Goal: Communication & Community: Answer question/provide support

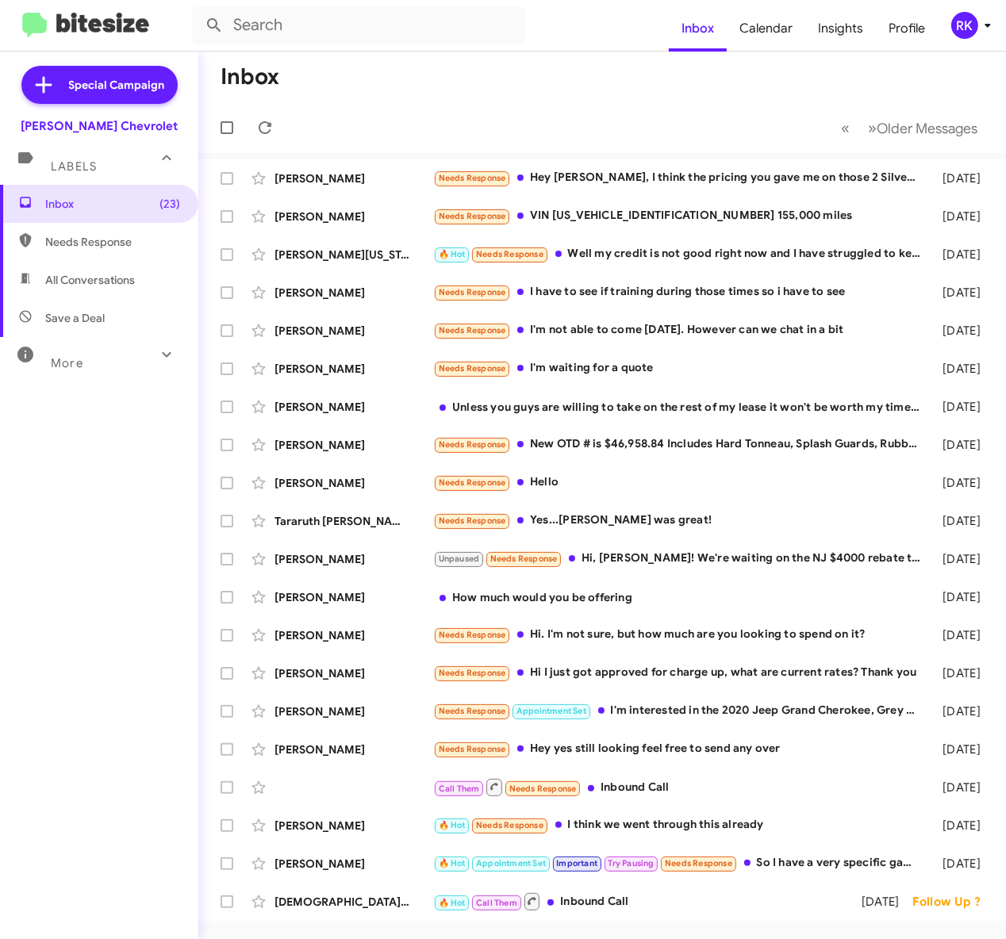
click at [89, 671] on div "Inbox (23) Needs Response All Conversations Save a Deal More Important 🔥 Hot Ap…" at bounding box center [99, 466] width 198 height 563
click at [266, 128] on icon at bounding box center [264, 127] width 19 height 19
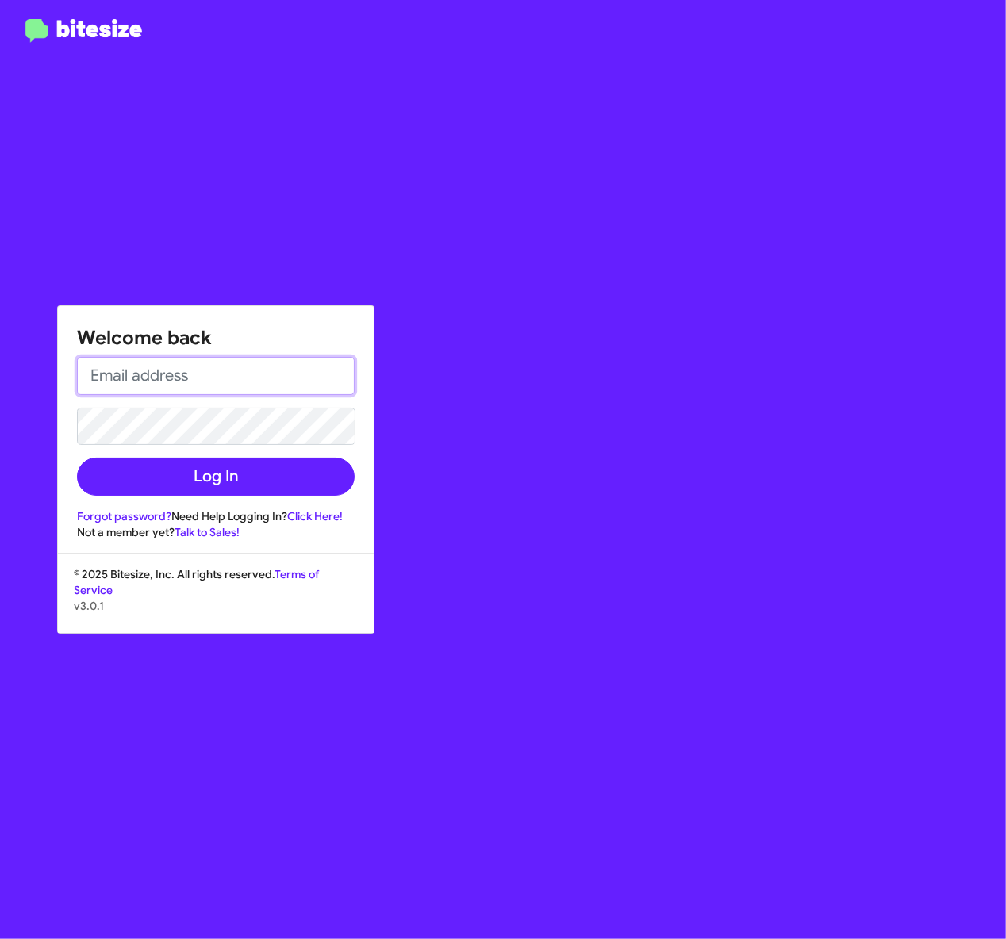
type input "[EMAIL_ADDRESS][DOMAIN_NAME]"
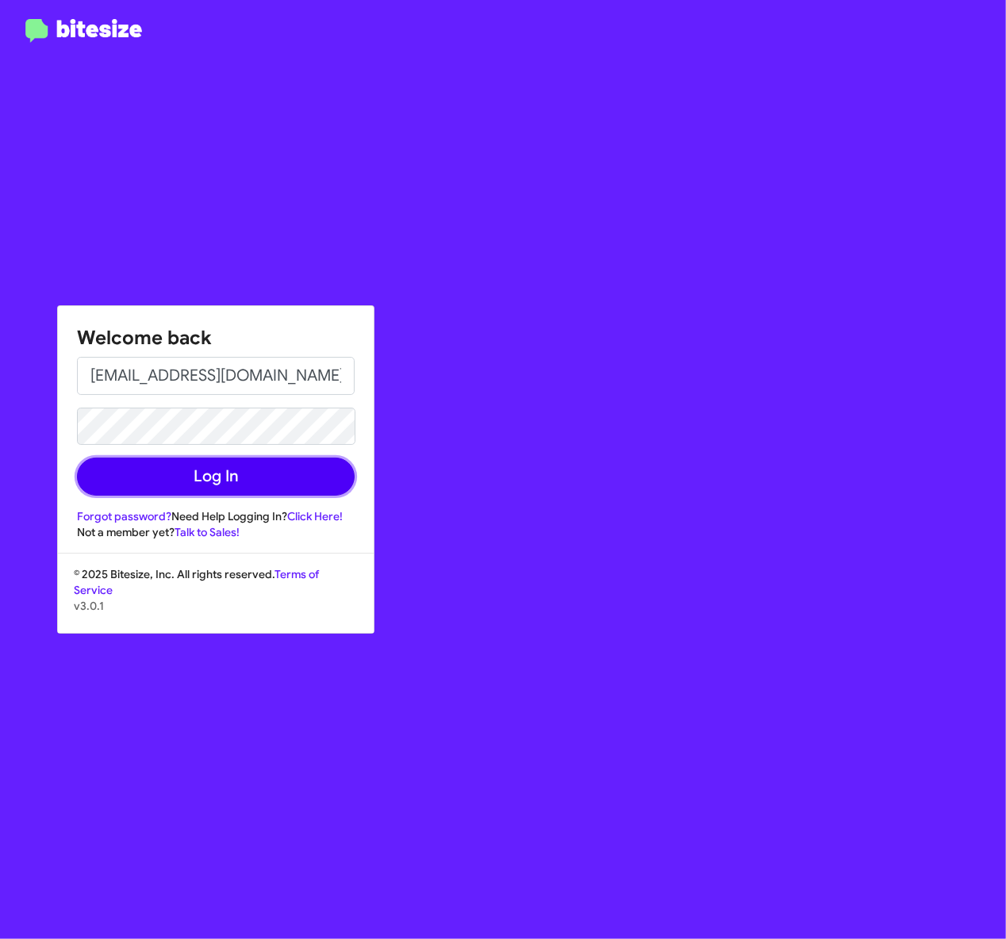
click at [221, 485] on button "Log In" at bounding box center [216, 477] width 278 height 38
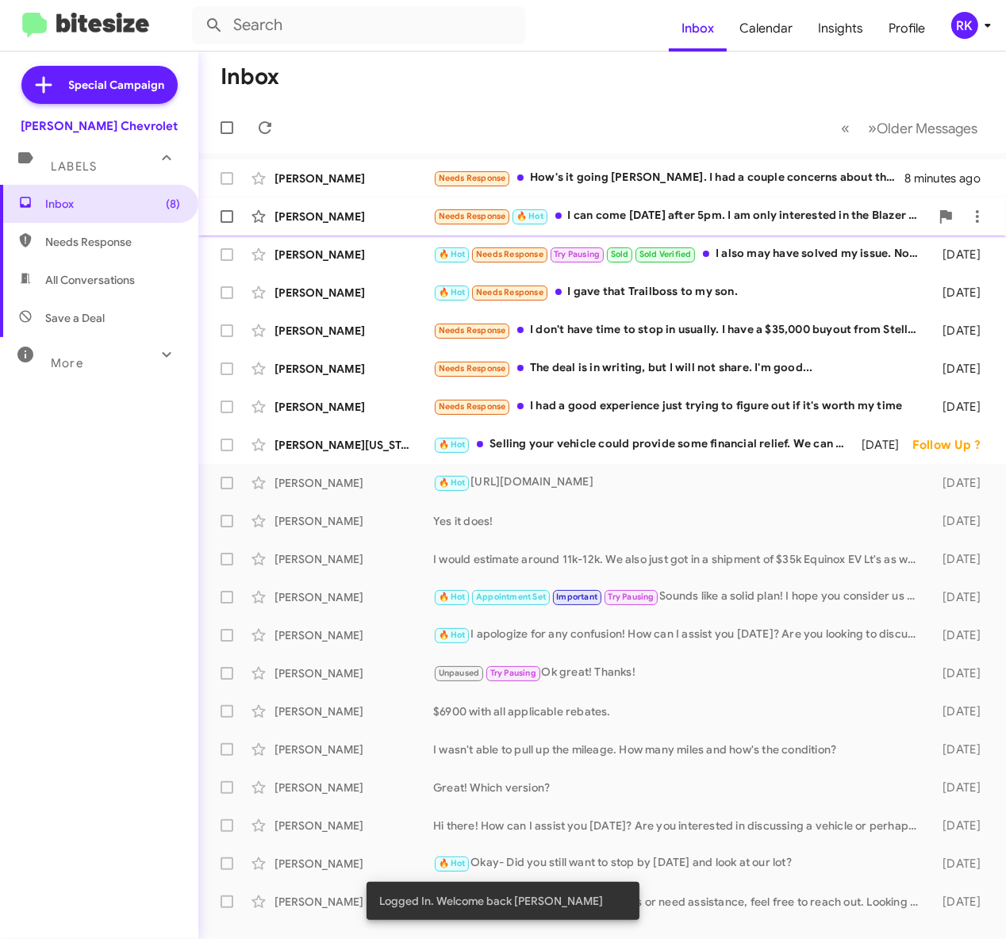
click at [324, 216] on div "[PERSON_NAME]" at bounding box center [353, 217] width 159 height 16
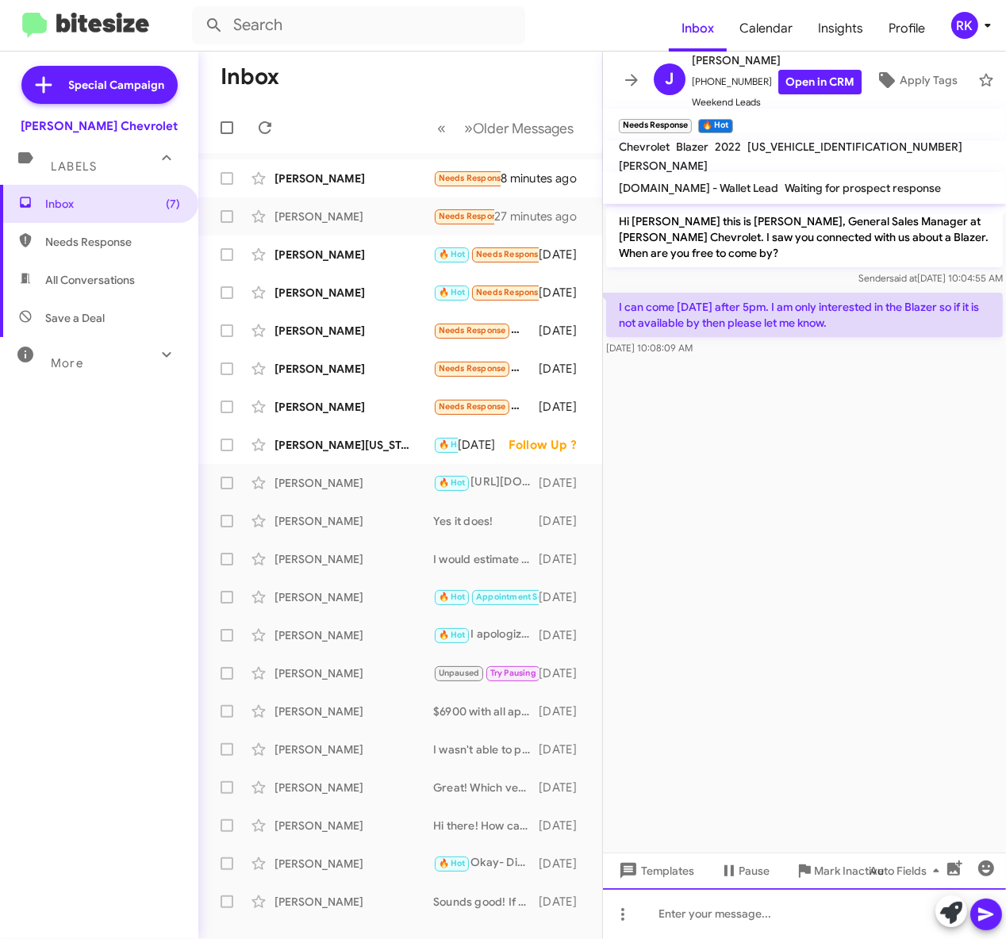
click at [681, 912] on div at bounding box center [804, 913] width 403 height 51
click at [984, 922] on icon at bounding box center [985, 914] width 19 height 19
